Goal: Information Seeking & Learning: Understand process/instructions

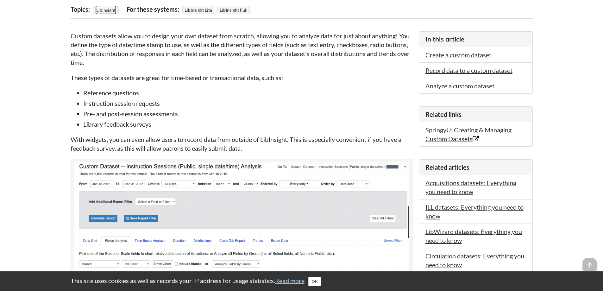
scroll to position [127, 0]
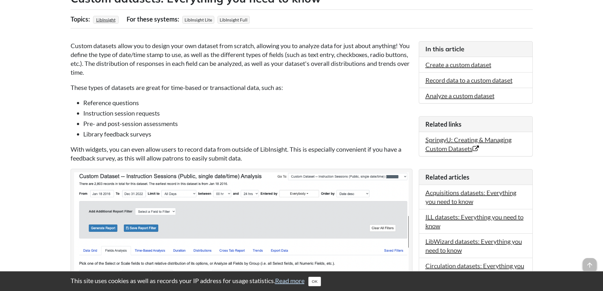
click at [131, 155] on p "With widgets, you can even allow users to record data from outside of LibInsigh…" at bounding box center [242, 154] width 342 height 18
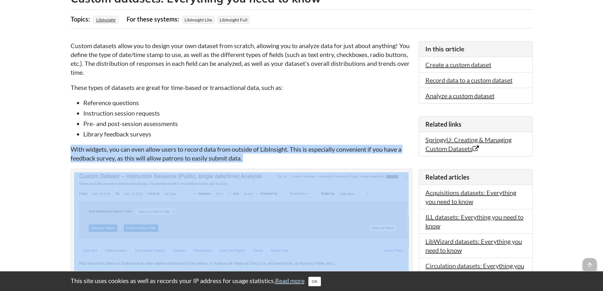
click at [131, 155] on p "With widgets, you can even allow users to record data from outside of LibInsigh…" at bounding box center [242, 154] width 342 height 18
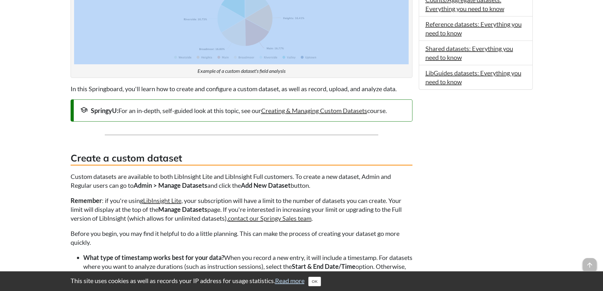
scroll to position [538, 0]
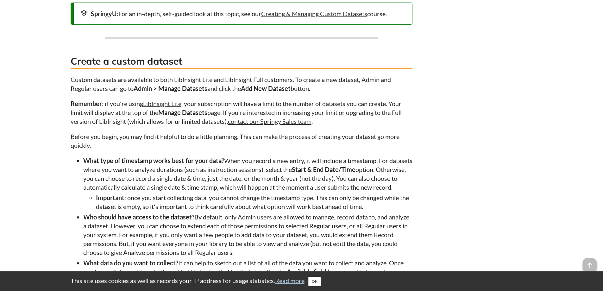
click at [183, 76] on p "Custom datasets are available to both LibInsight Lite and LibInsight Full custo…" at bounding box center [242, 84] width 342 height 18
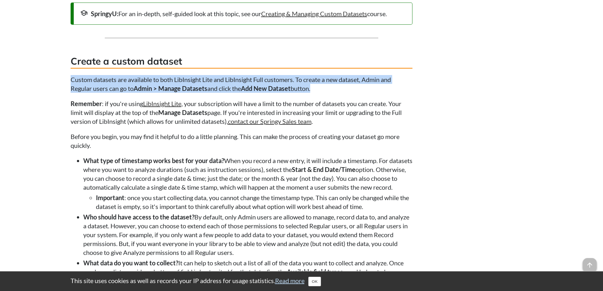
click at [183, 76] on p "Custom datasets are available to both LibInsight Lite and LibInsight Full custo…" at bounding box center [242, 84] width 342 height 18
click at [182, 77] on p "Custom datasets are available to both LibInsight Lite and LibInsight Full custo…" at bounding box center [242, 84] width 342 height 18
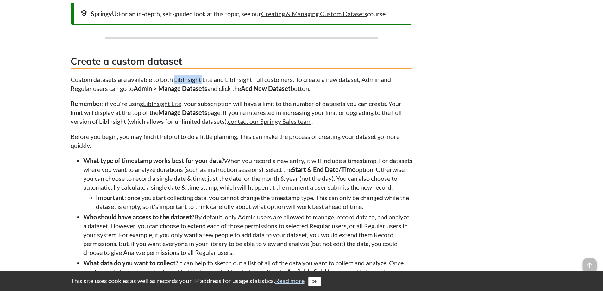
click at [182, 77] on p "Custom datasets are available to both LibInsight Lite and LibInsight Full custo…" at bounding box center [242, 84] width 342 height 18
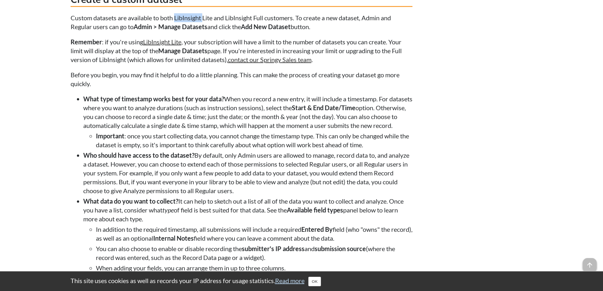
scroll to position [602, 0]
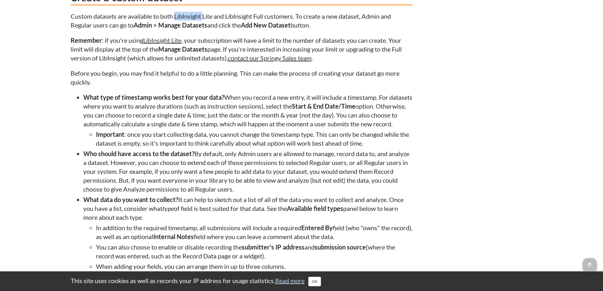
drag, startPoint x: 255, startPoint y: 165, endPoint x: 407, endPoint y: 195, distance: 155.0
click at [407, 193] on li "Who should have access to the dataset? By default, only Admin users are allowed…" at bounding box center [247, 171] width 329 height 44
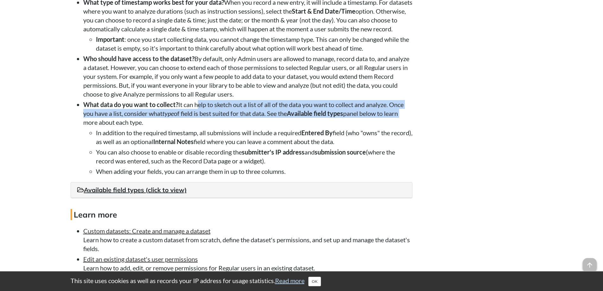
drag, startPoint x: 197, startPoint y: 113, endPoint x: 409, endPoint y: 122, distance: 212.7
click at [409, 122] on li "What data do you want to collect? It can help to sketch out a list of all of th…" at bounding box center [247, 138] width 329 height 76
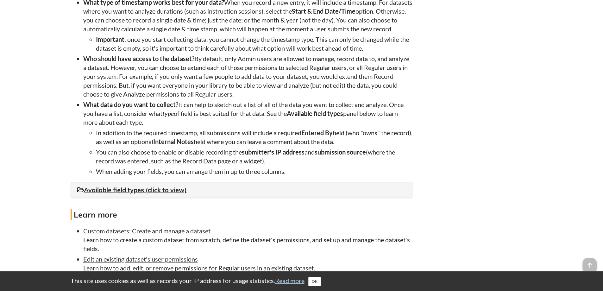
click at [313, 129] on li "What data do you want to collect? It can help to sketch out a list of all of th…" at bounding box center [247, 138] width 329 height 76
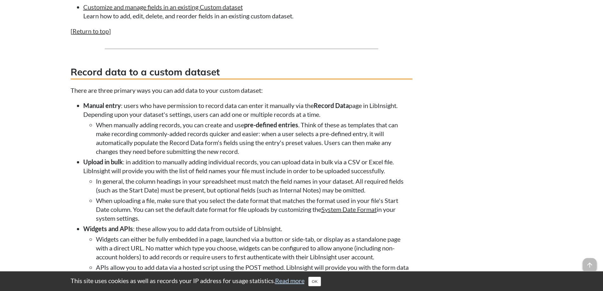
scroll to position [982, 0]
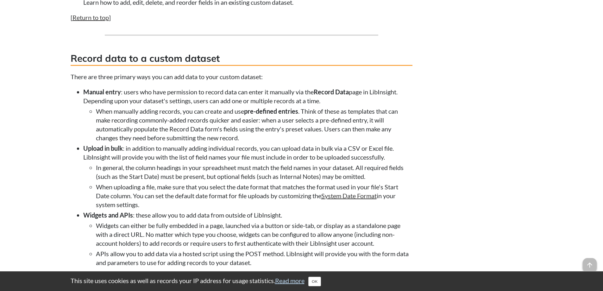
click at [136, 125] on li "When manually adding records, you can create and use pre-defined entries . Thin…" at bounding box center [254, 124] width 317 height 35
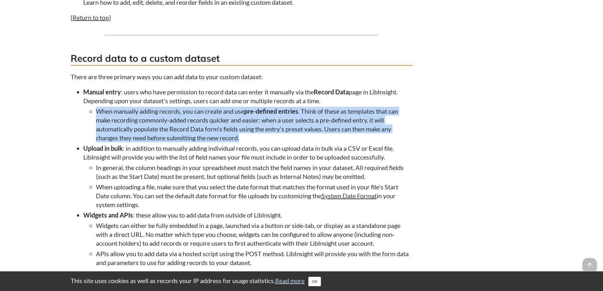
click at [136, 125] on li "When manually adding records, you can create and use pre-defined entries . Thin…" at bounding box center [254, 124] width 317 height 35
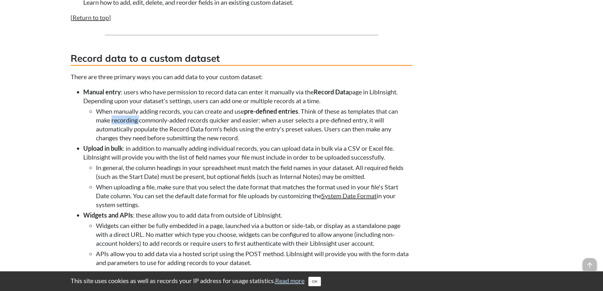
click at [136, 125] on li "When manually adding records, you can create and use pre-defined entries . Thin…" at bounding box center [254, 124] width 317 height 35
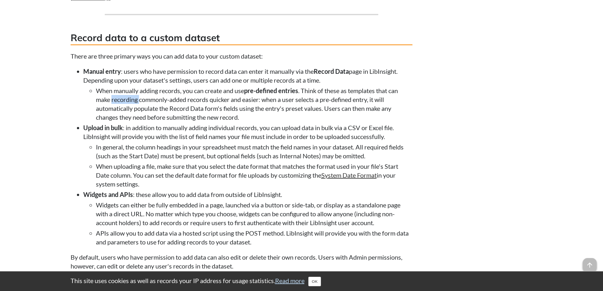
scroll to position [1013, 0]
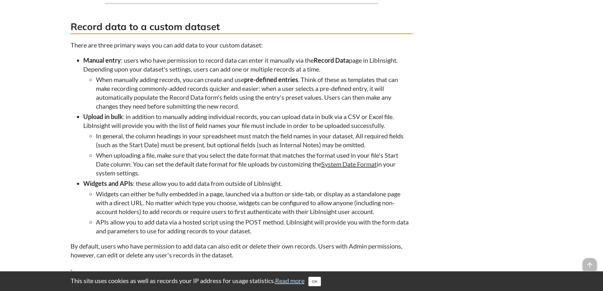
click at [184, 101] on li "When manually adding records, you can create and use pre-defined entries . Thin…" at bounding box center [254, 92] width 317 height 35
click at [175, 101] on li "When manually adding records, you can create and use pre-defined entries . Thin…" at bounding box center [254, 92] width 317 height 35
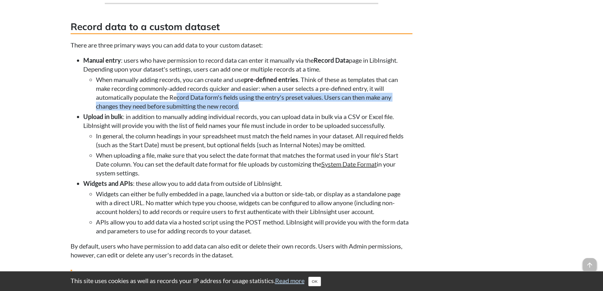
drag, startPoint x: 177, startPoint y: 110, endPoint x: 257, endPoint y: 112, distance: 80.2
click at [257, 111] on li "When manually adding records, you can create and use pre-defined entries . Thin…" at bounding box center [254, 92] width 317 height 35
